Goal: Navigation & Orientation: Find specific page/section

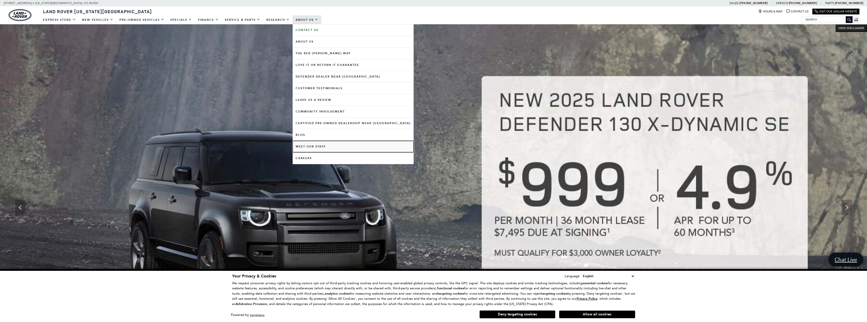
click at [306, 148] on link "Meet Our Staff" at bounding box center [353, 146] width 121 height 11
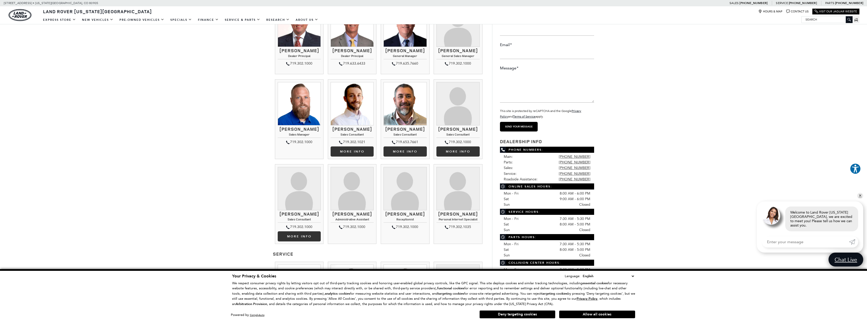
scroll to position [76, 0]
